Goal: Task Accomplishment & Management: Use online tool/utility

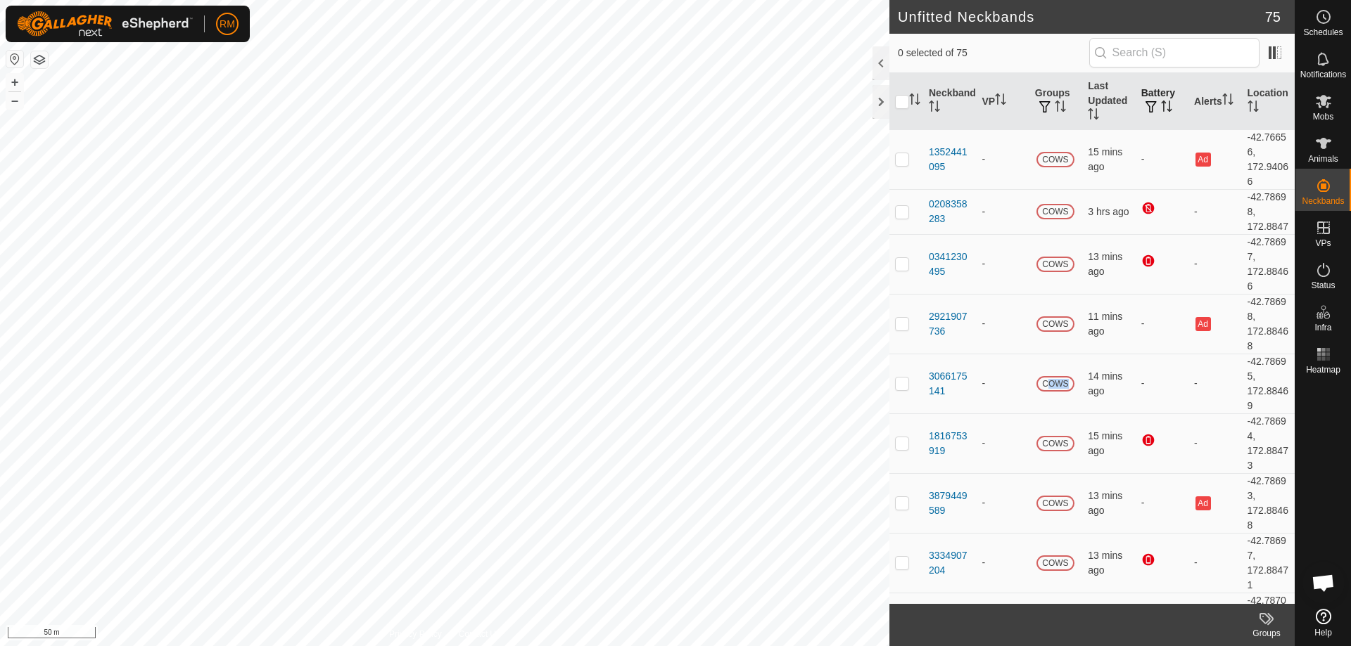
click at [1149, 98] on th "Battery" at bounding box center [1161, 101] width 53 height 57
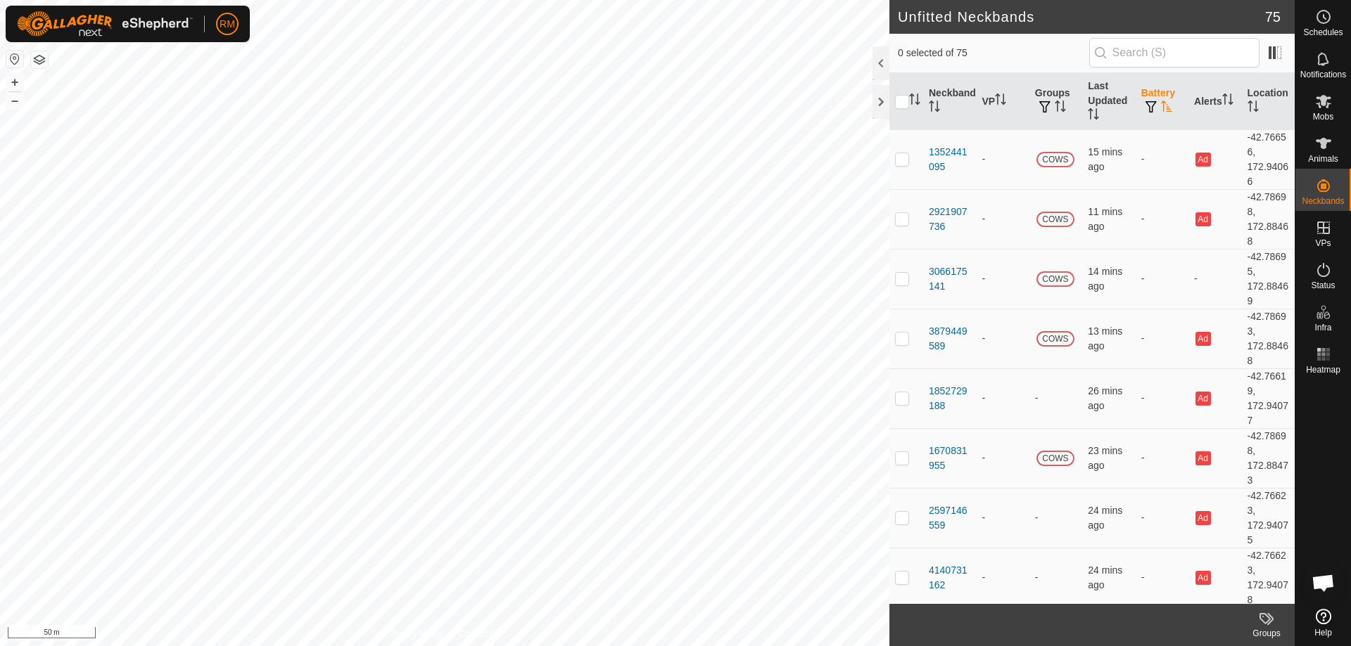
click at [1142, 101] on button "button" at bounding box center [1151, 108] width 20 height 14
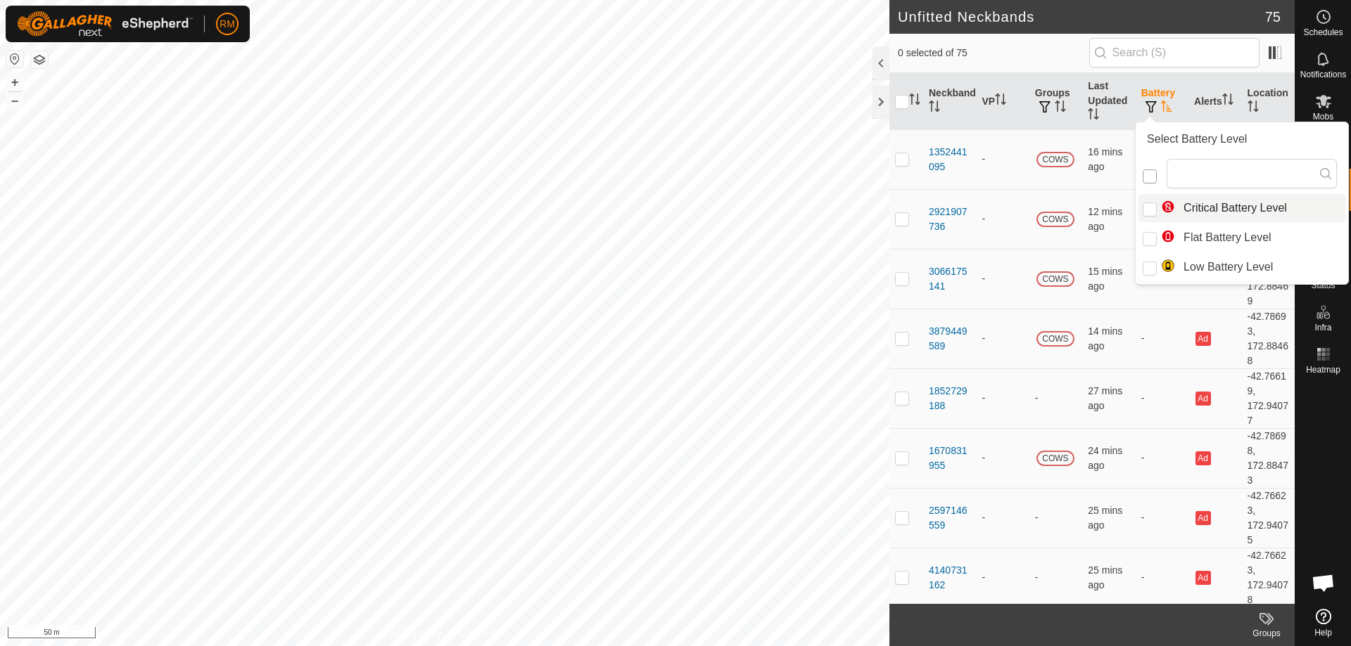
click at [1144, 176] on input "checkbox" at bounding box center [1149, 177] width 14 height 14
checkbox input "false"
checkbox input "true"
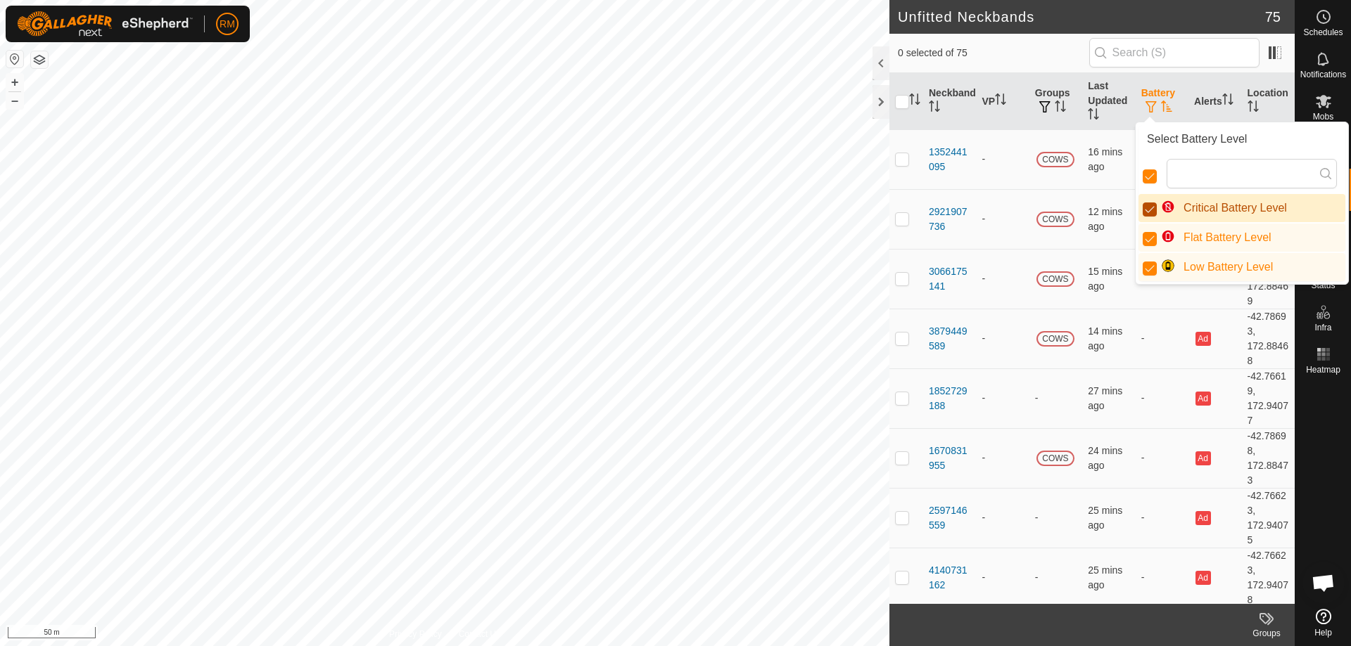
scroll to position [8, 8]
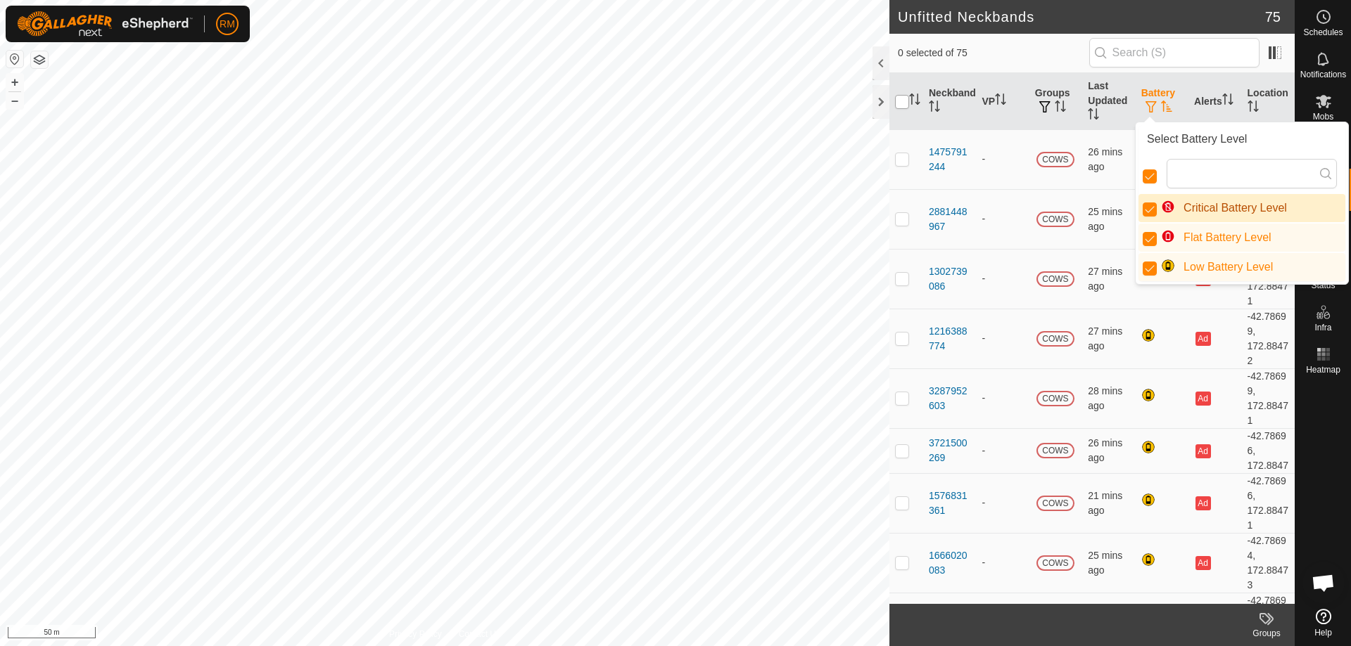
click at [903, 103] on input "checkbox" at bounding box center [902, 102] width 14 height 14
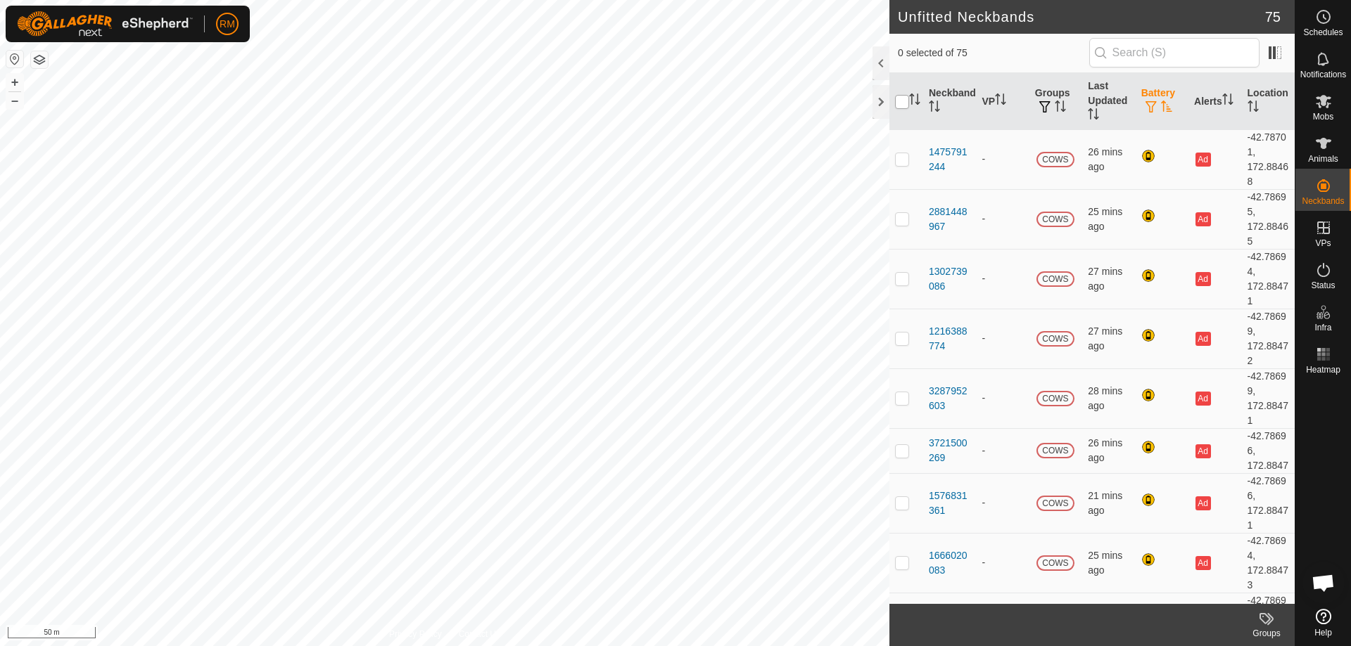
checkbox input "true"
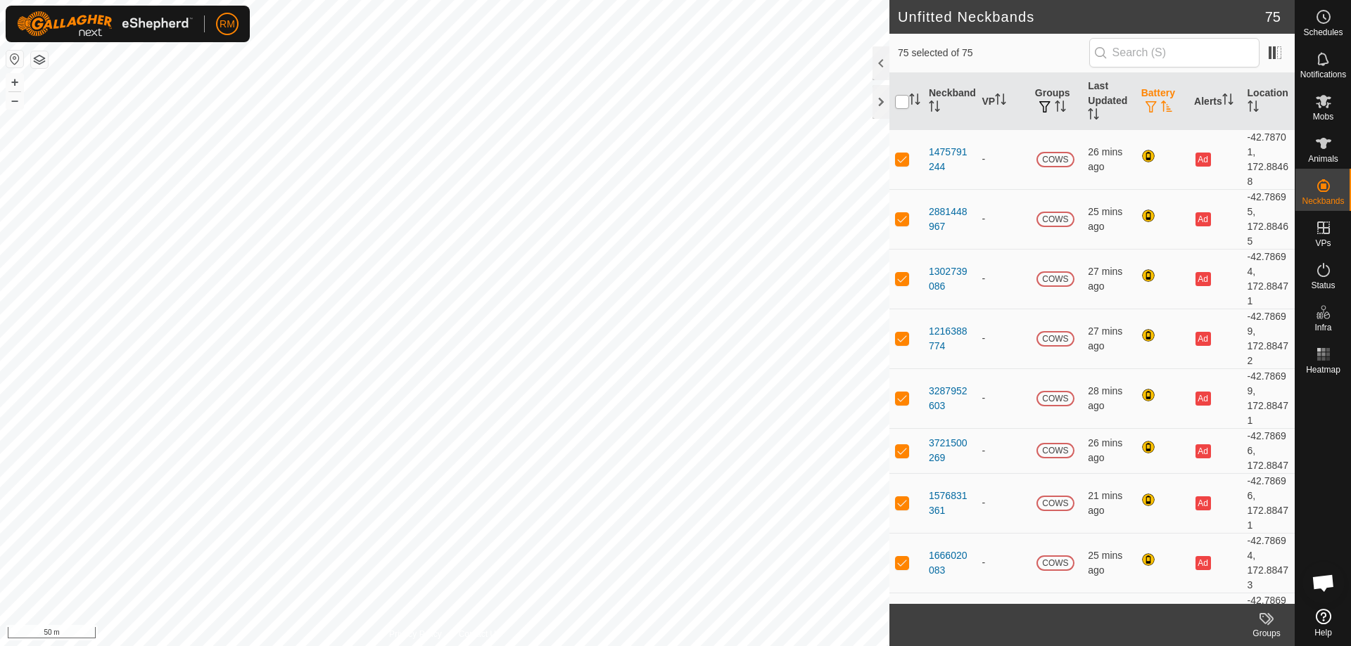
checkbox input "true"
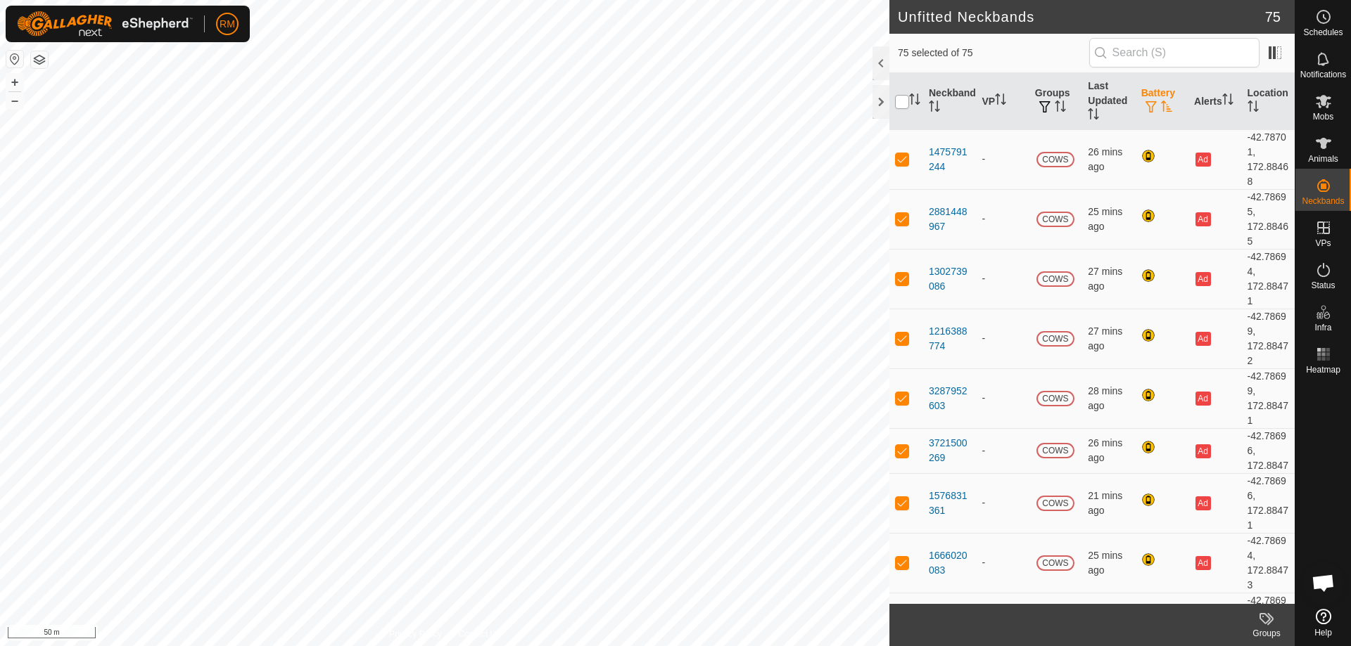
checkbox input "true"
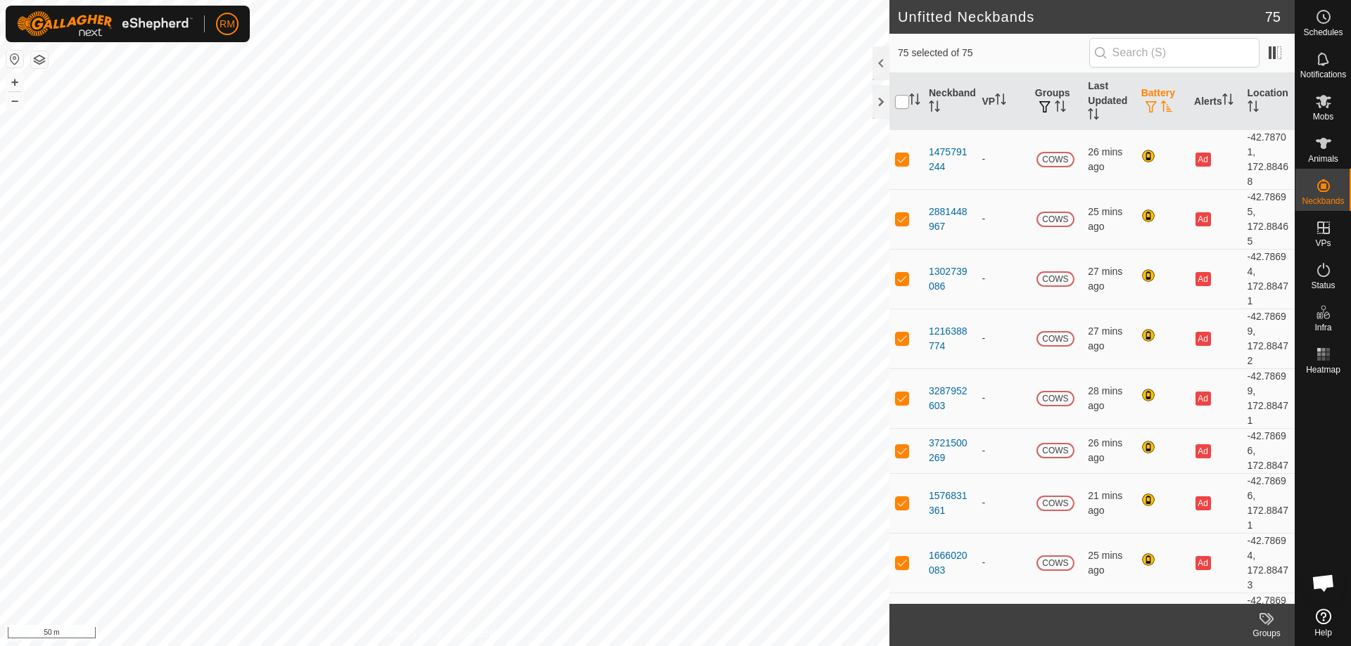
checkbox input "true"
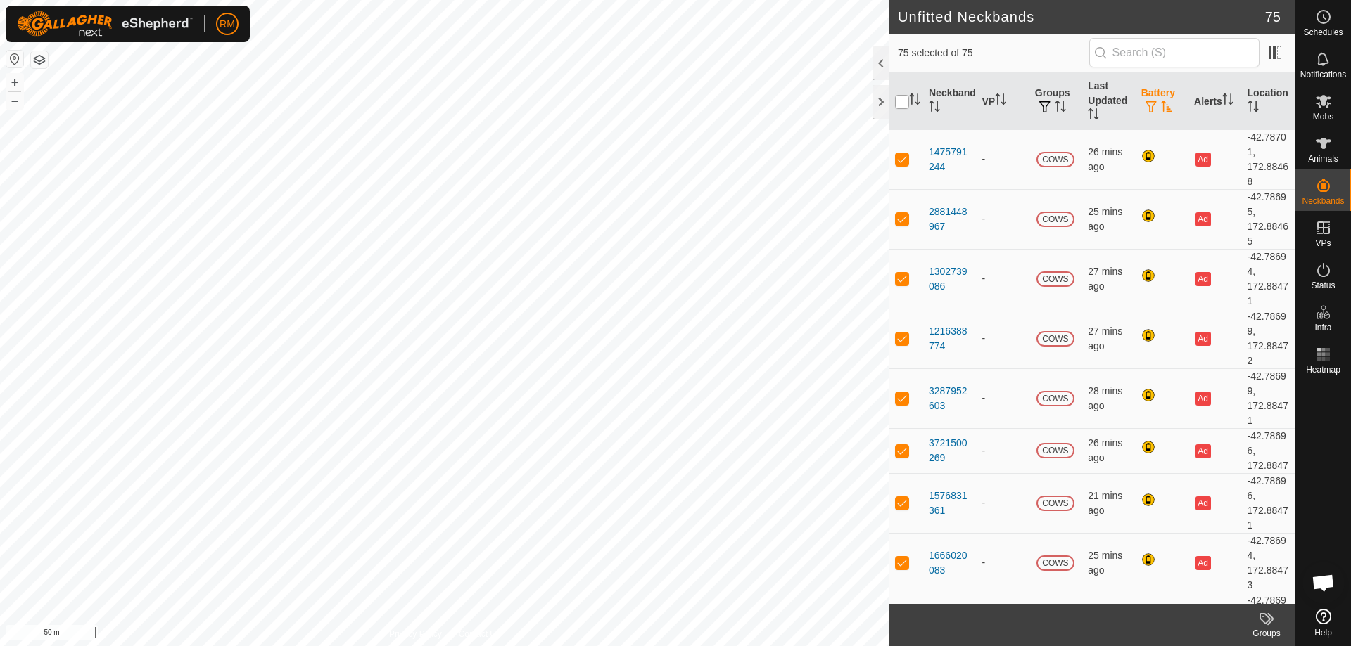
checkbox input "true"
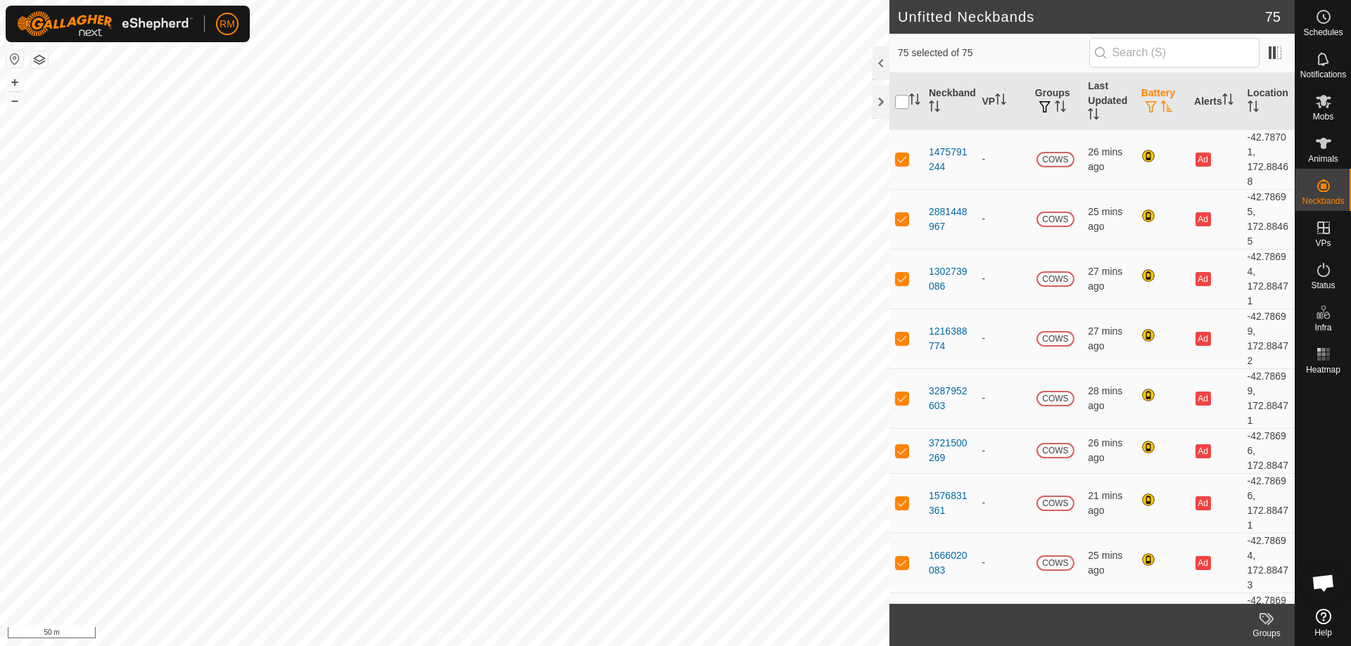
checkbox input "true"
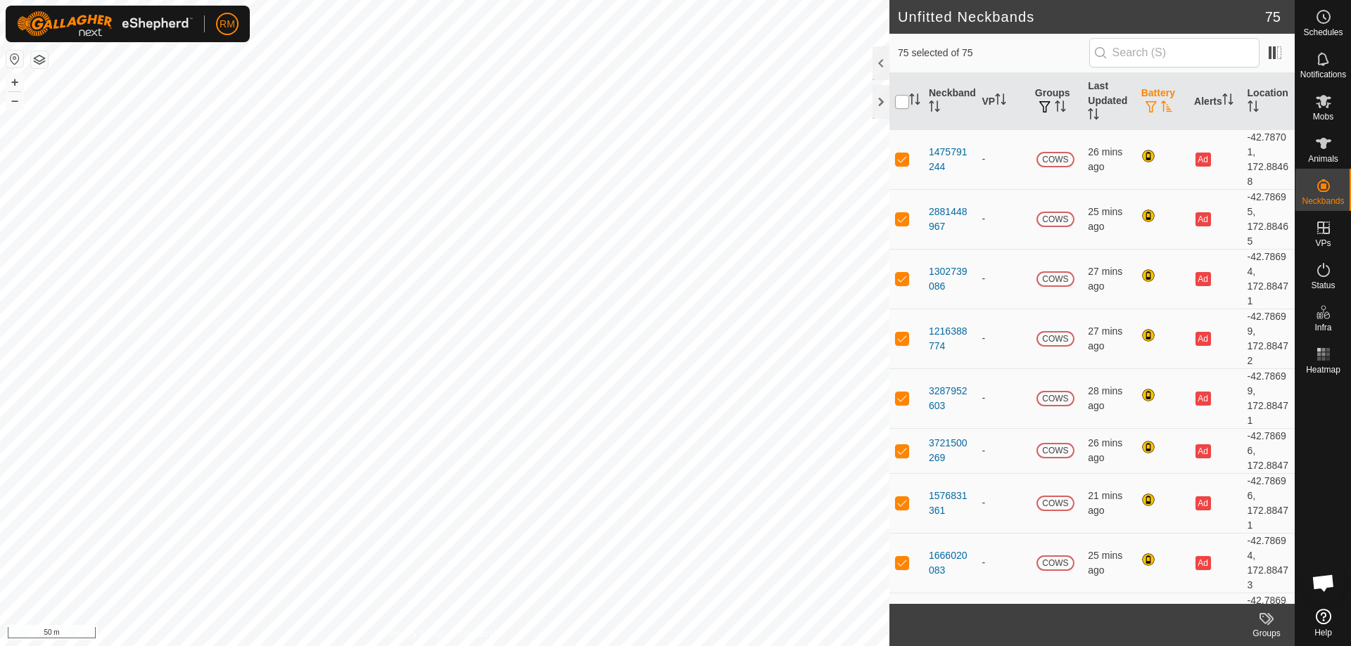
checkbox input "true"
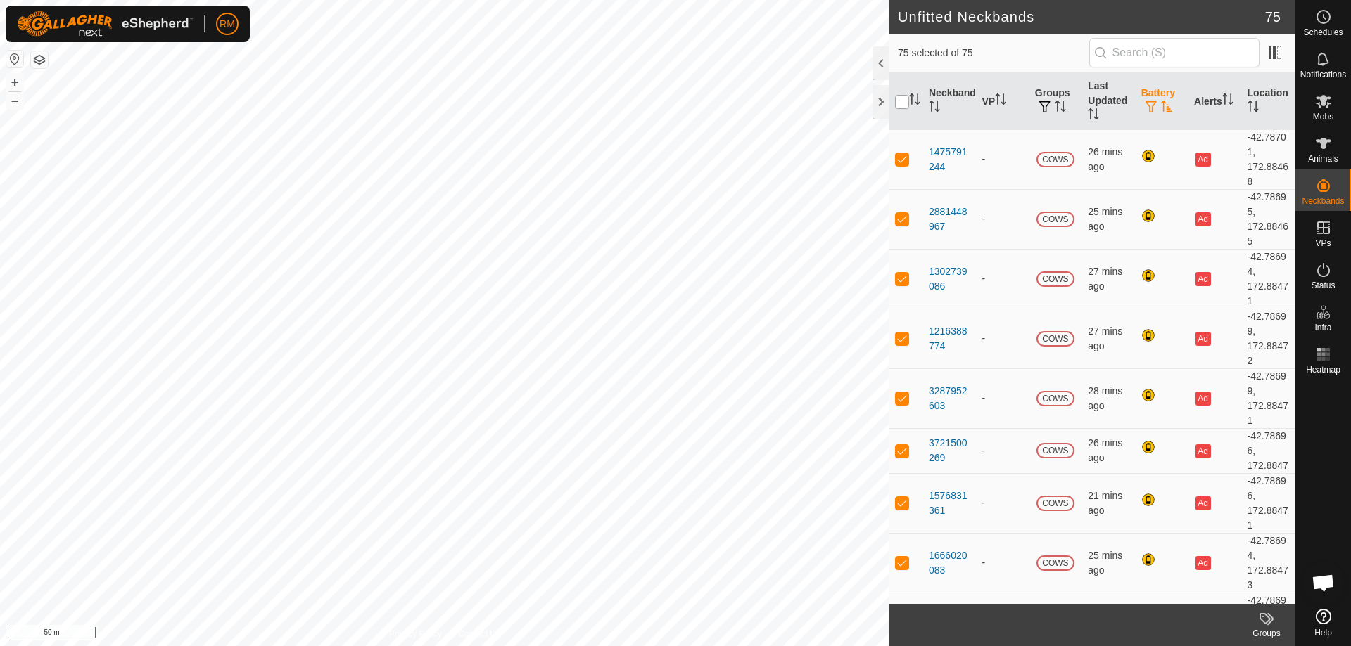
checkbox input "true"
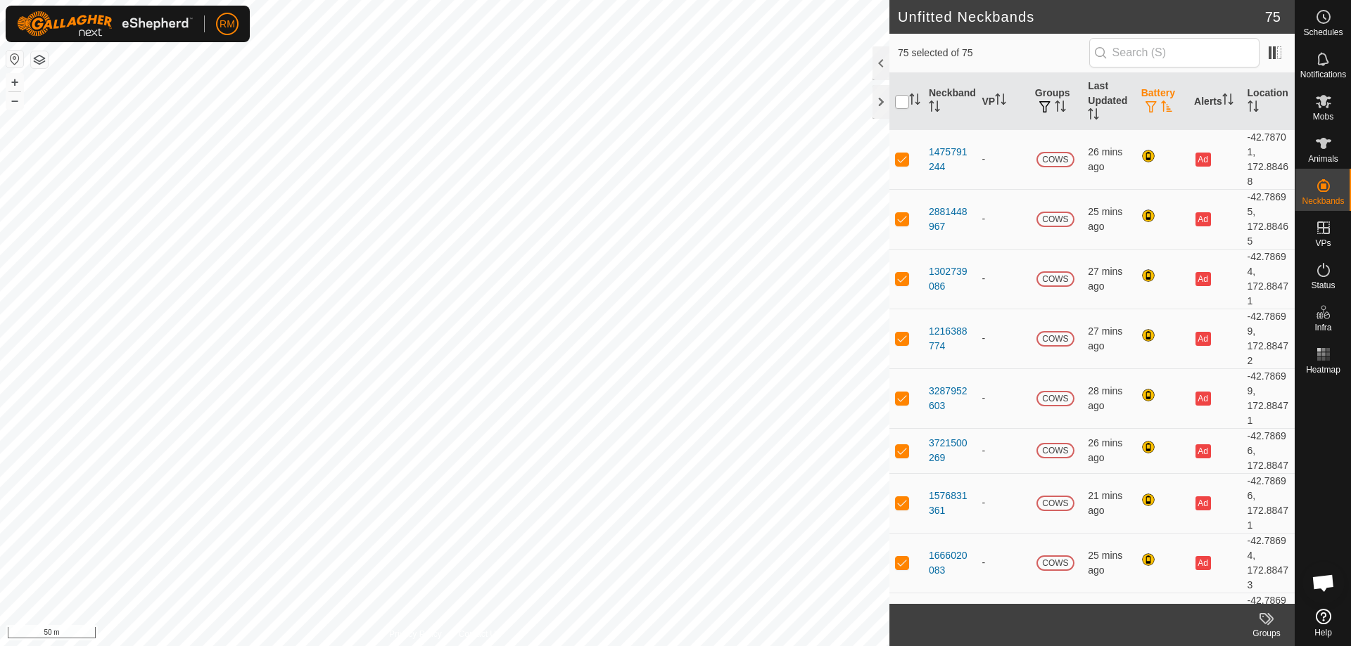
checkbox input "true"
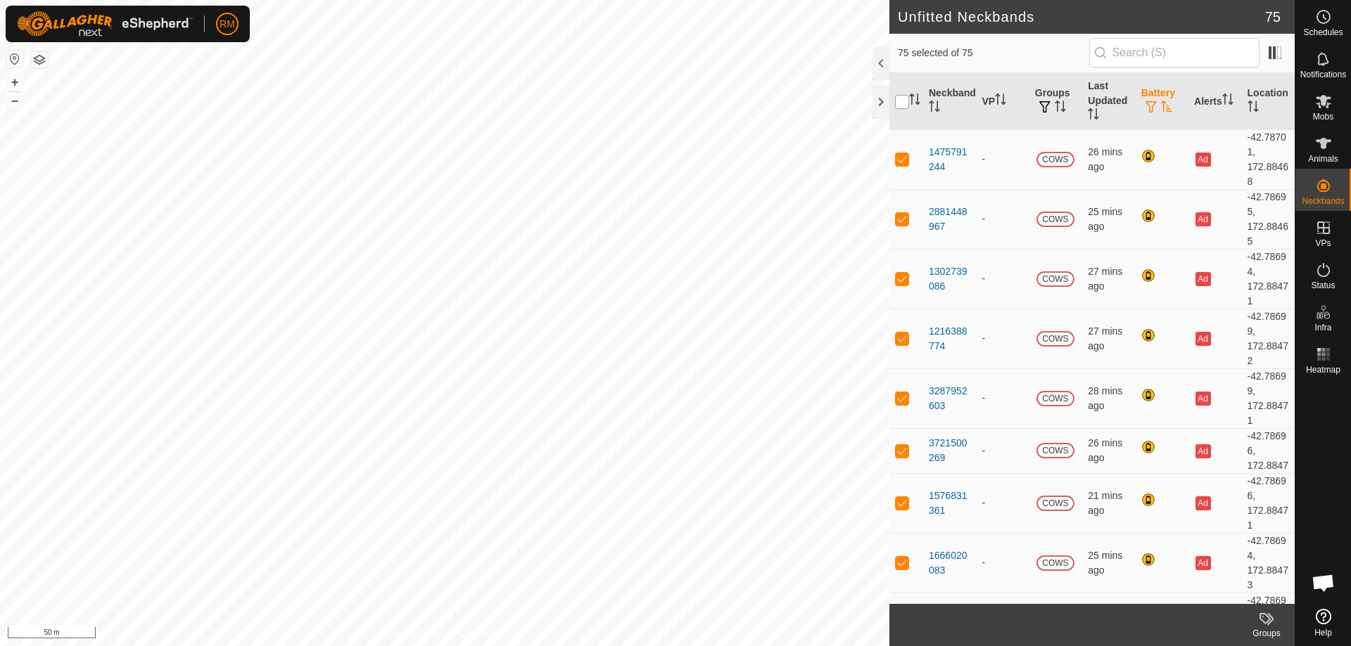
checkbox input "true"
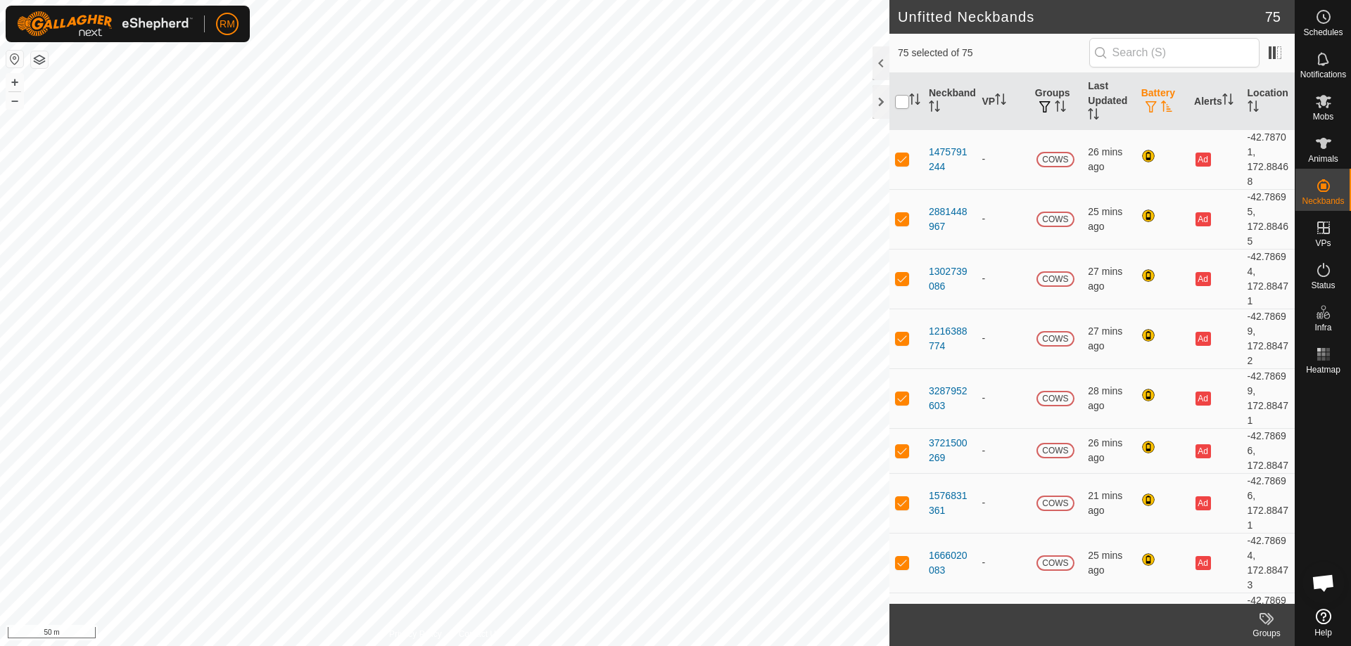
checkbox input "true"
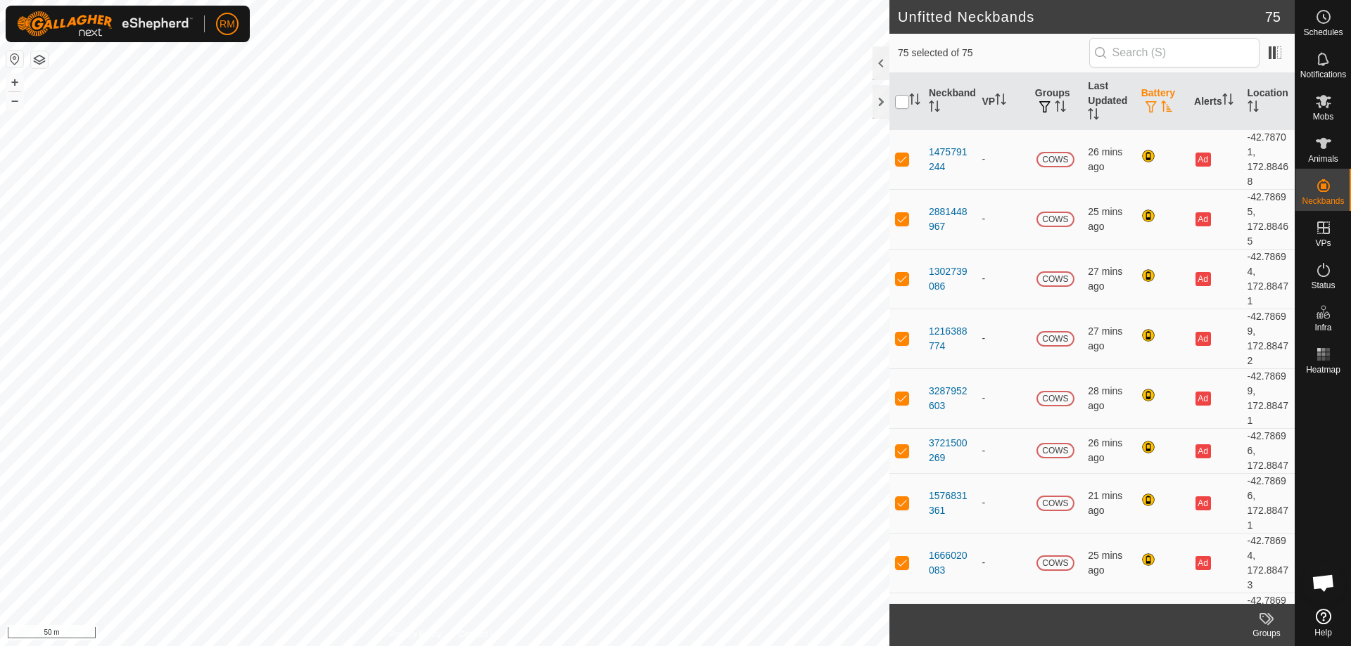
checkbox input "true"
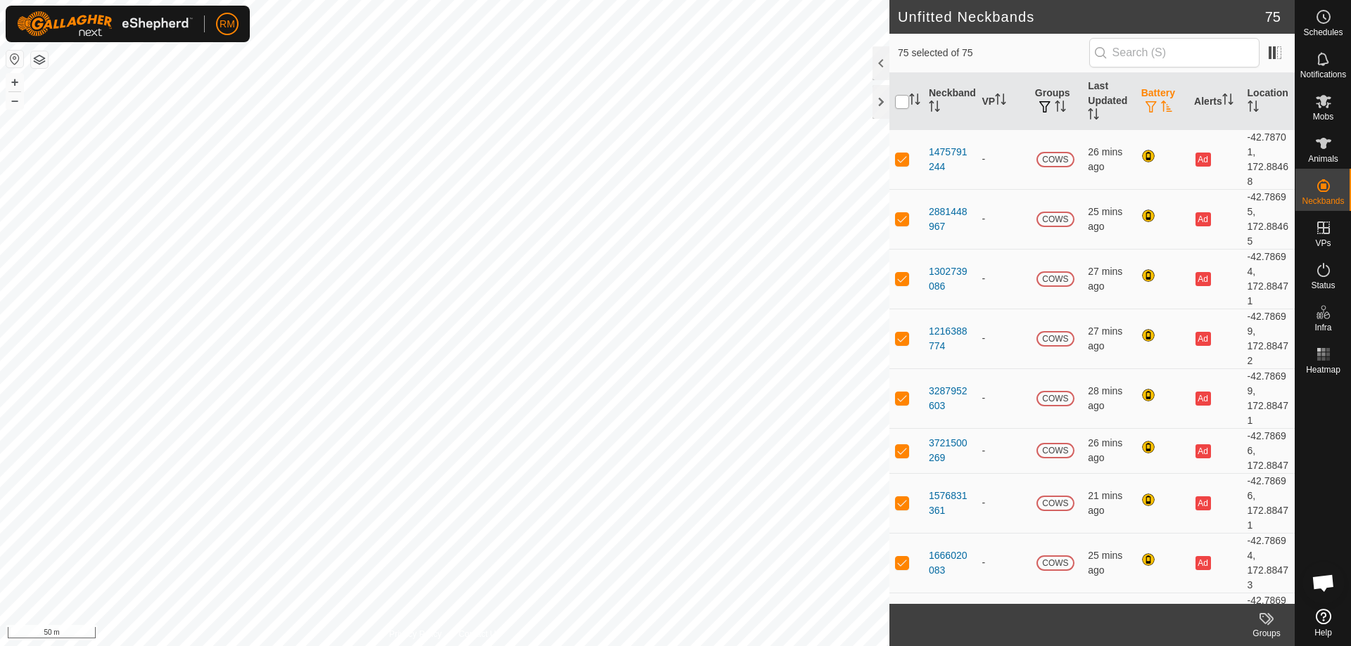
checkbox input "true"
click at [898, 103] on input "checkbox" at bounding box center [902, 102] width 14 height 14
checkbox input "false"
click at [1147, 103] on span "button" at bounding box center [1150, 106] width 11 height 11
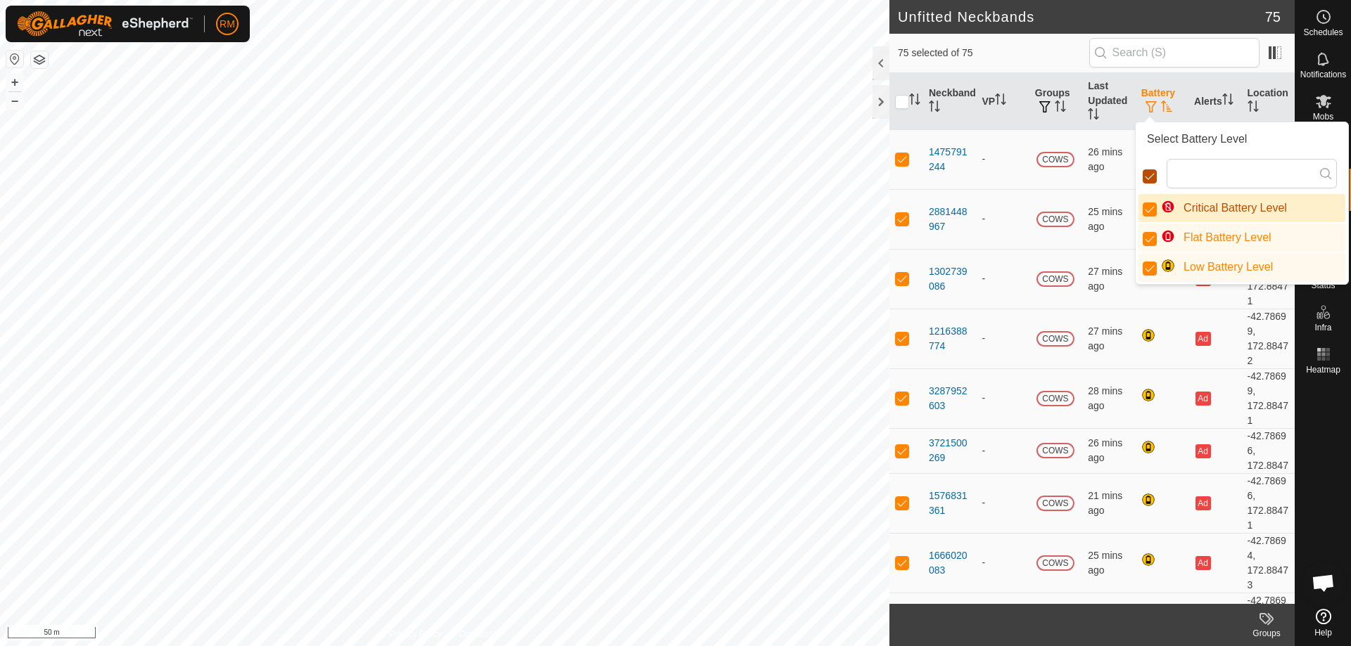
click at [1149, 179] on input "checkbox" at bounding box center [1149, 177] width 14 height 14
checkbox input "false"
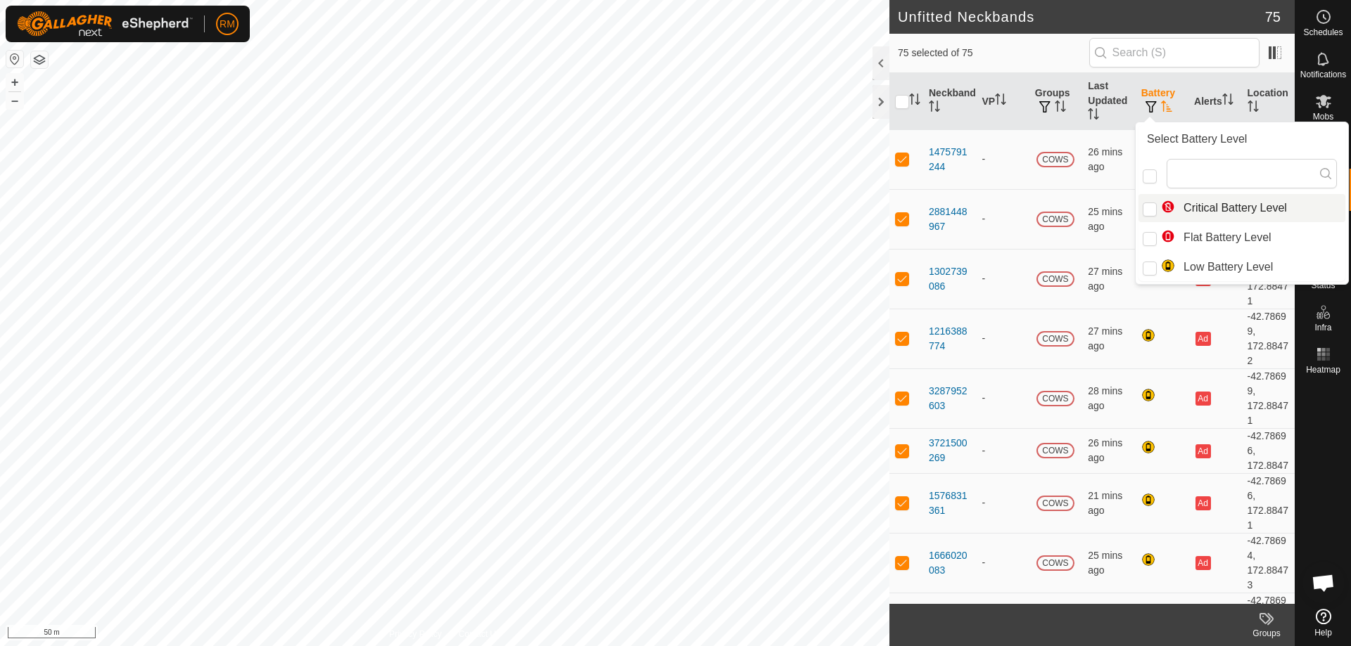
checkbox input "true"
